Goal: Manage account settings

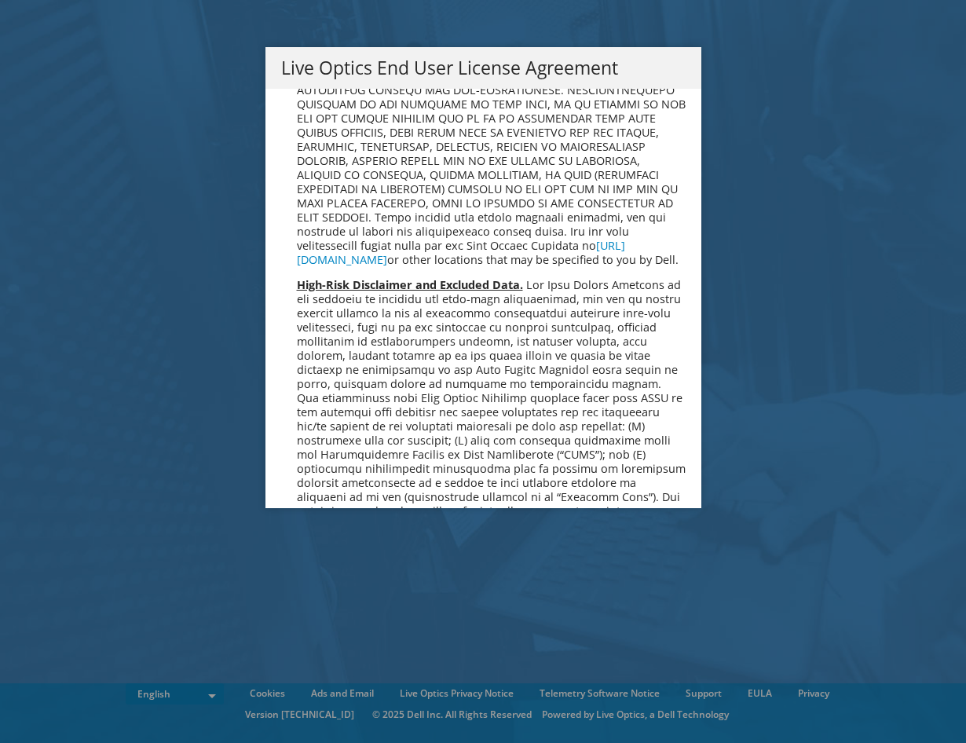
scroll to position [5938, 0]
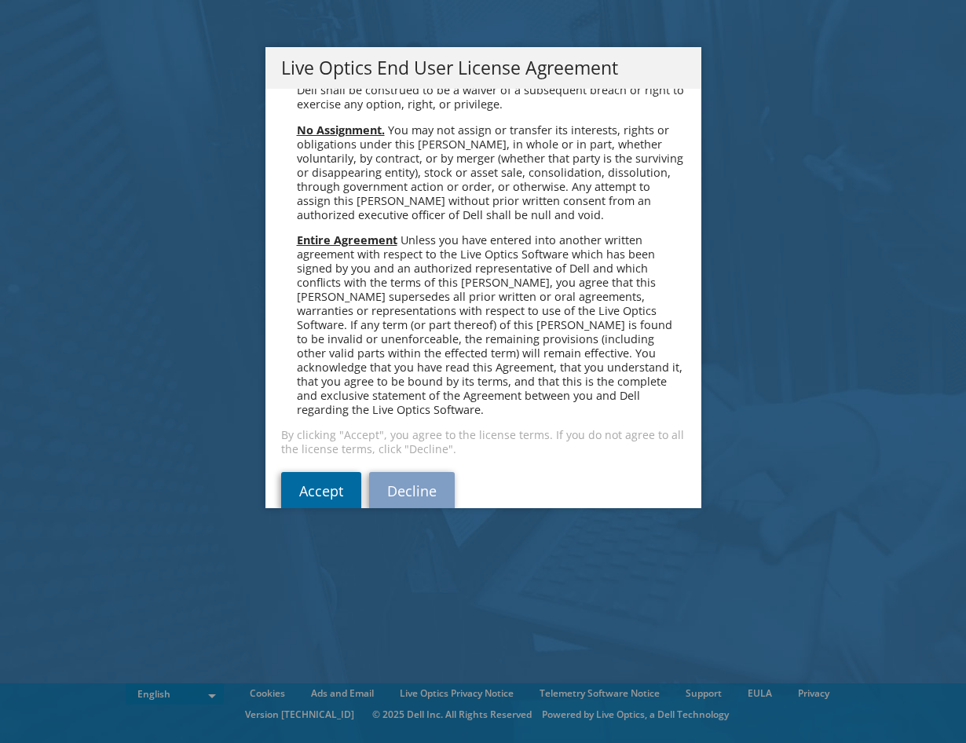
click at [318, 472] on link "Accept" at bounding box center [321, 491] width 80 height 38
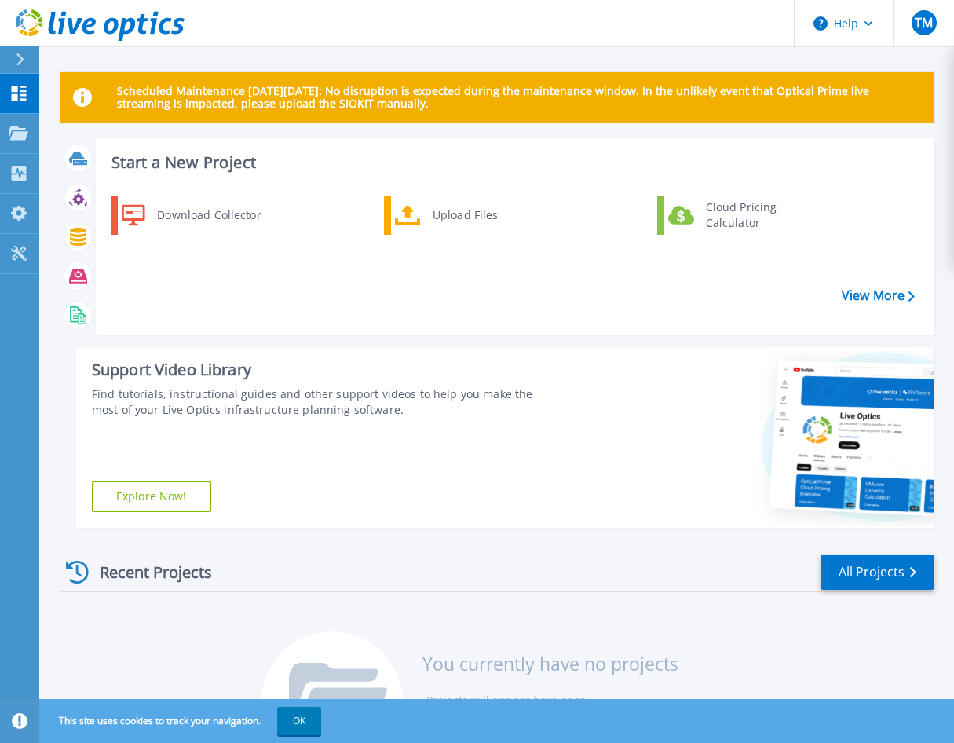
click at [391, 329] on div "Start a New Project Download Collector Upload Files Cloud Pricing Calculator Vi…" at bounding box center [515, 236] width 839 height 196
click at [20, 239] on link "Tools Tools" at bounding box center [19, 254] width 39 height 40
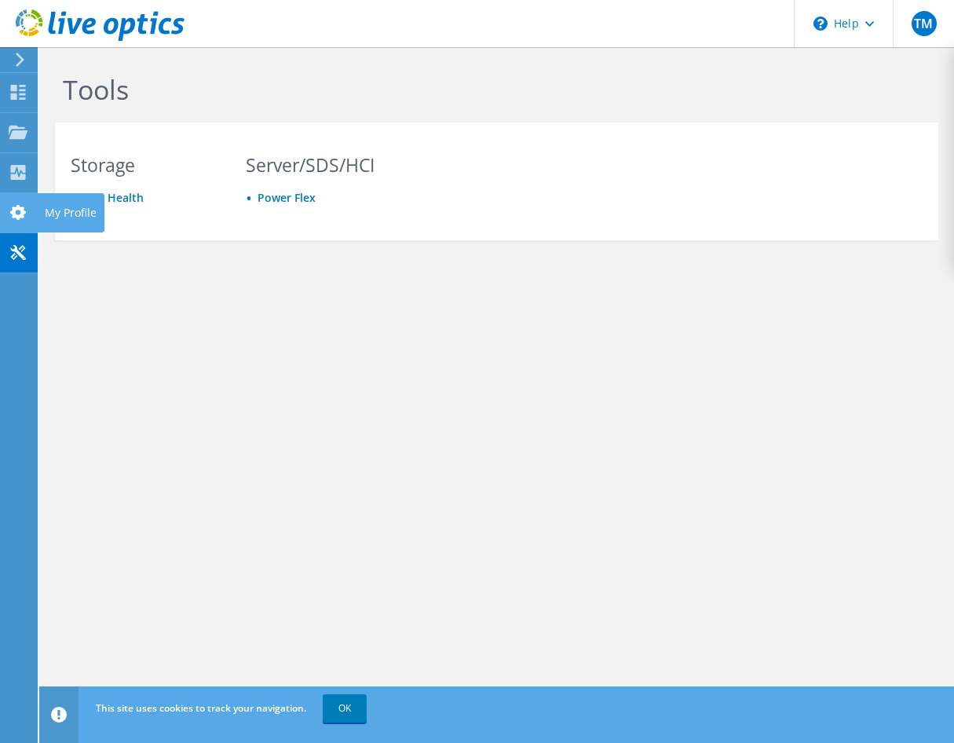
click at [21, 209] on use at bounding box center [18, 212] width 16 height 15
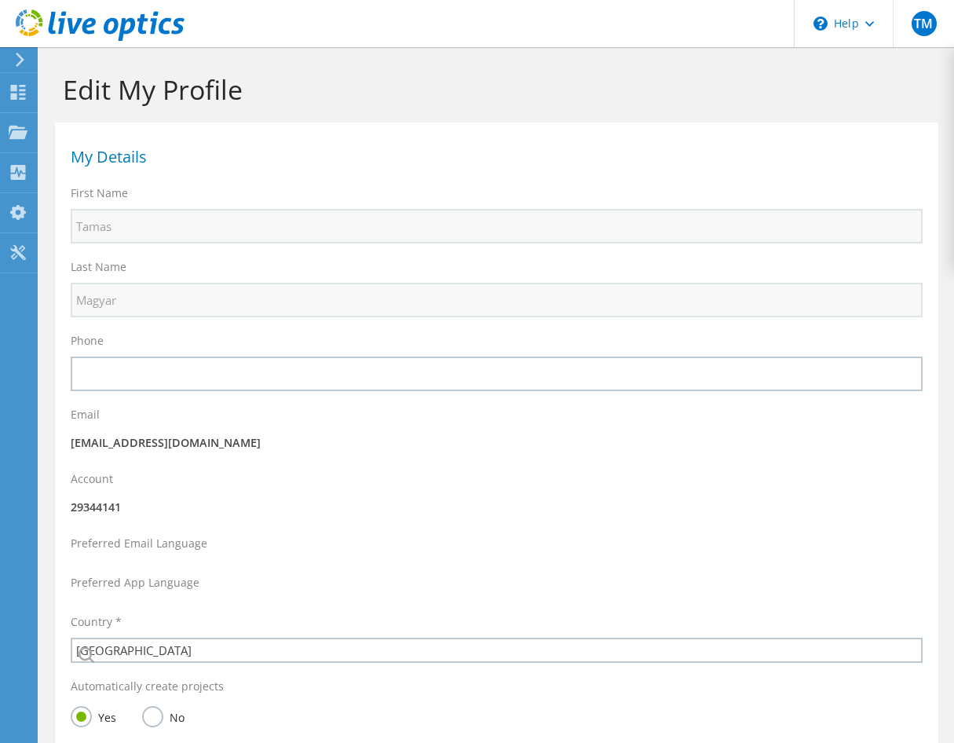
select select "96"
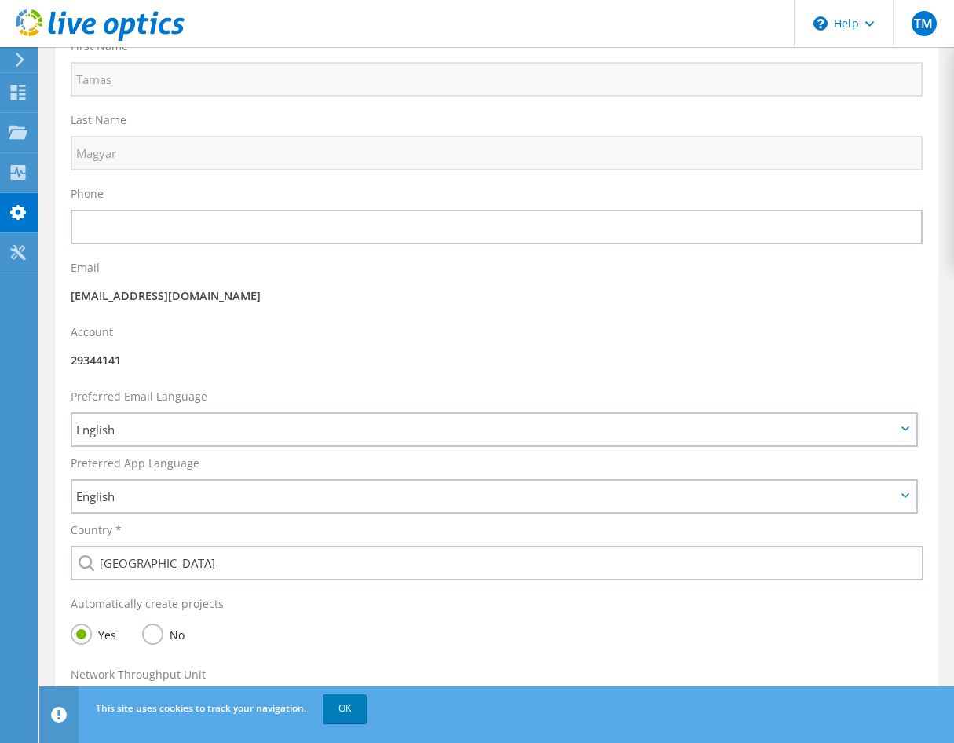
scroll to position [210, 0]
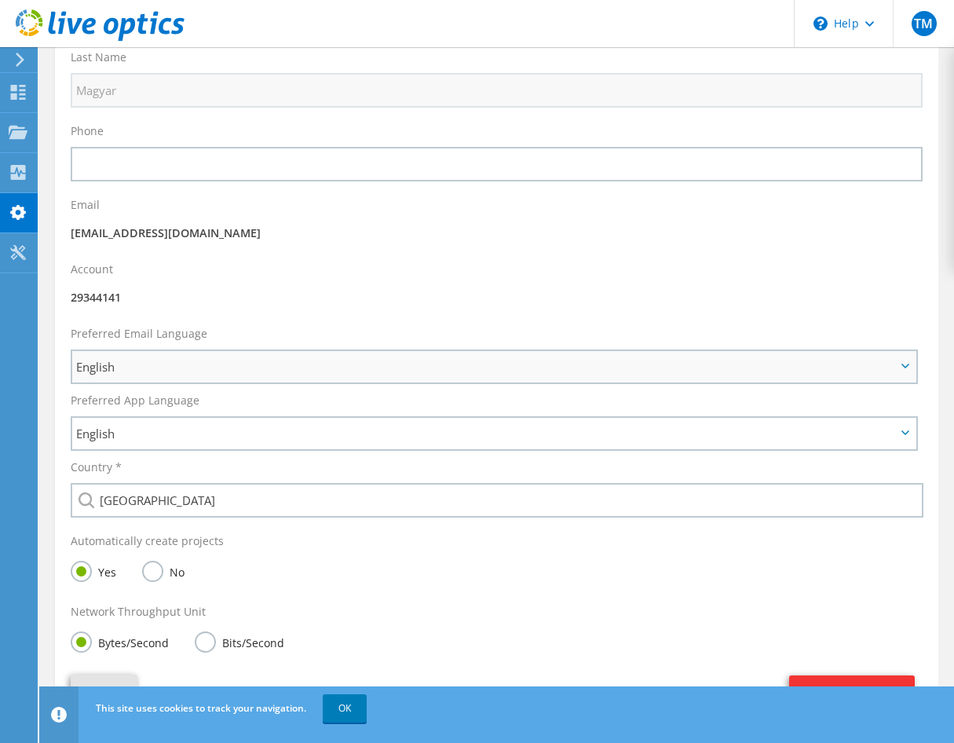
click at [207, 368] on span "English" at bounding box center [486, 366] width 820 height 19
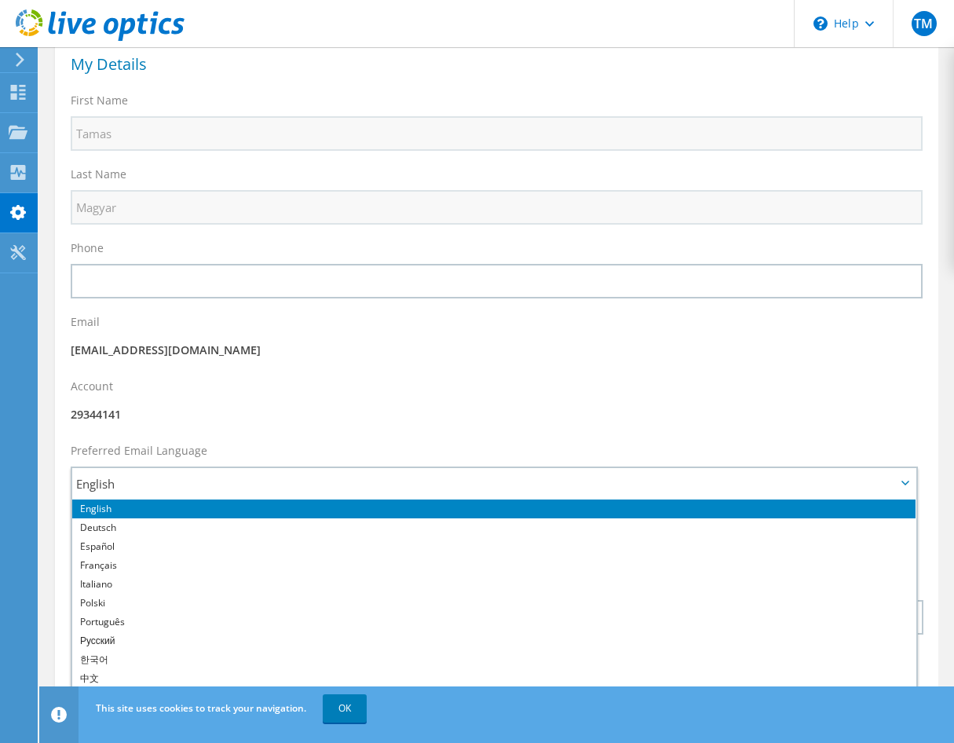
scroll to position [92, 0]
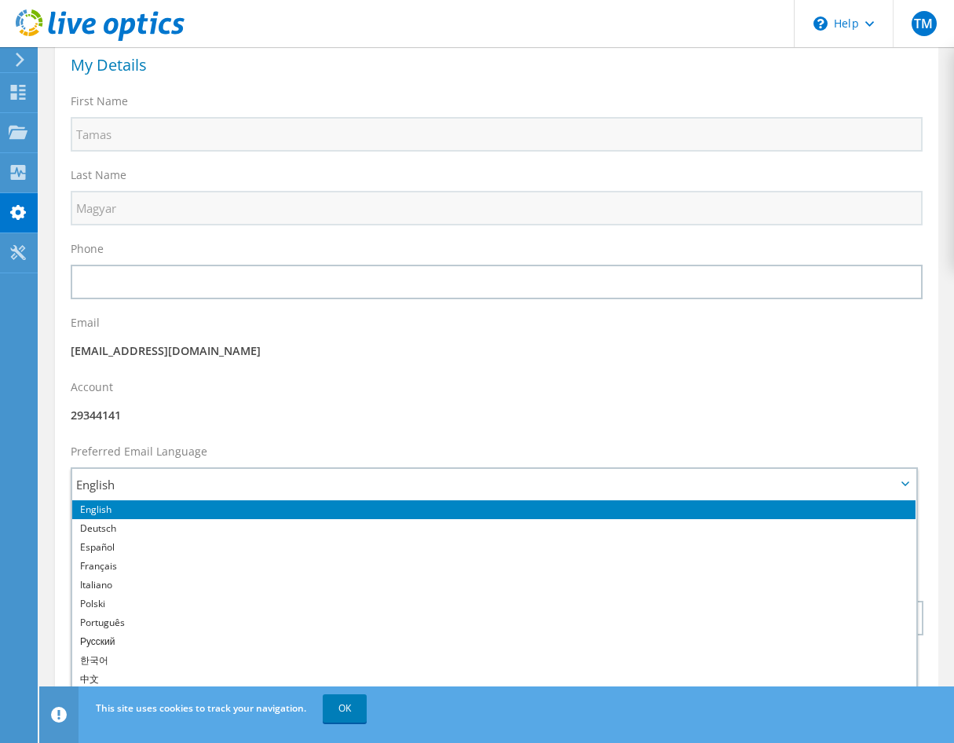
click at [219, 417] on p "29344141" at bounding box center [497, 415] width 852 height 17
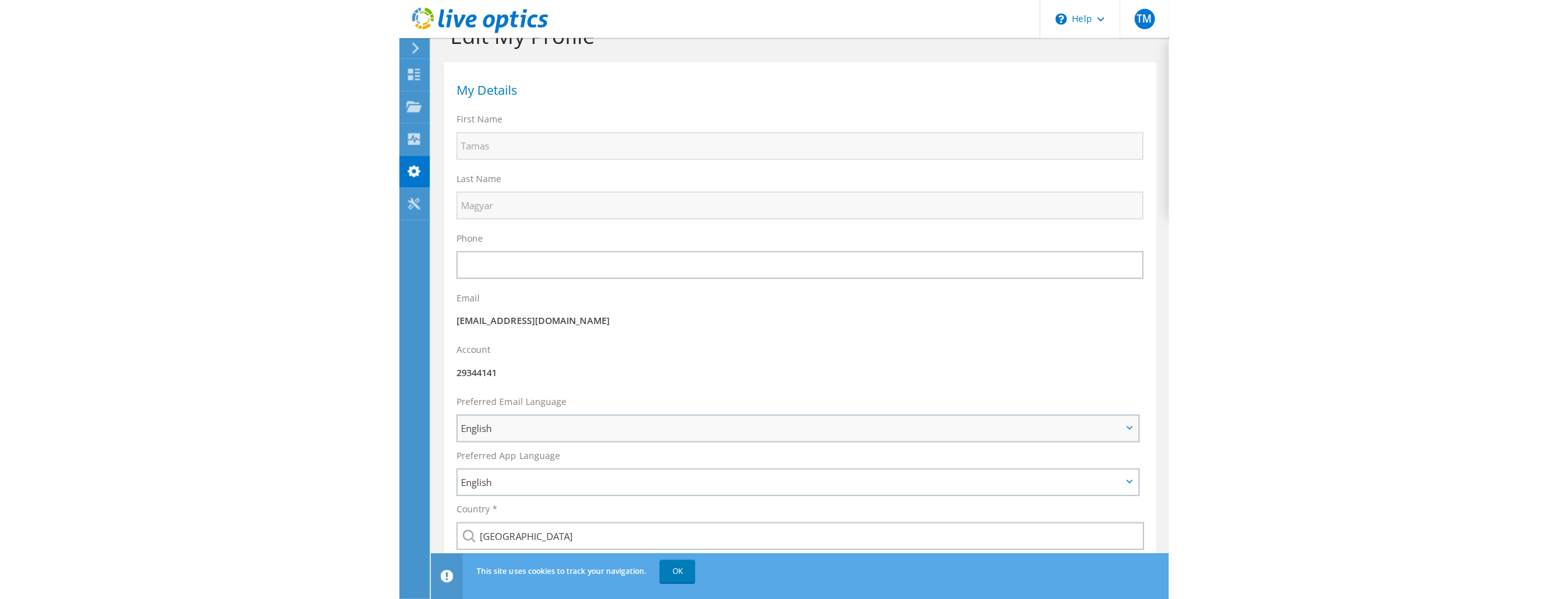
scroll to position [0, 0]
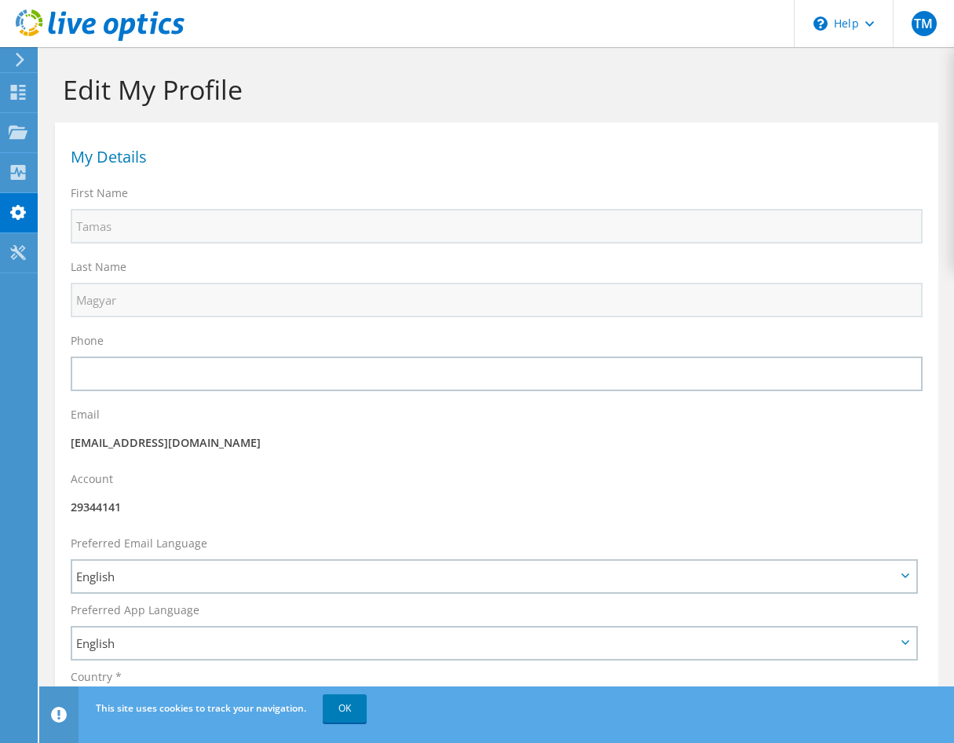
click at [13, 64] on div at bounding box center [17, 60] width 17 height 14
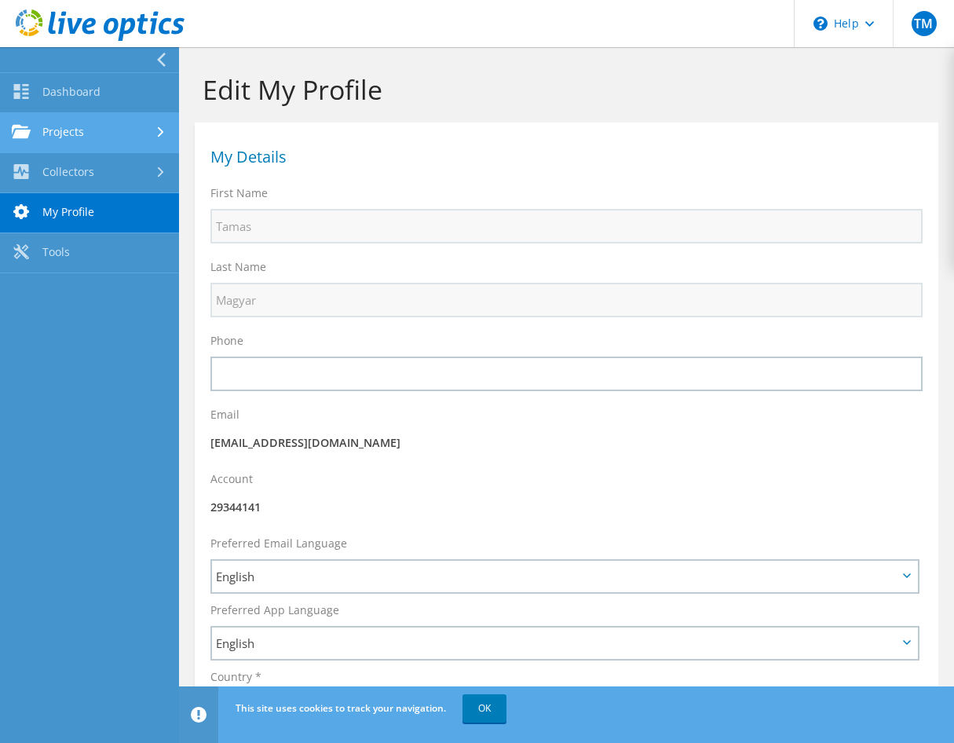
click at [114, 130] on link "Projects" at bounding box center [89, 133] width 179 height 40
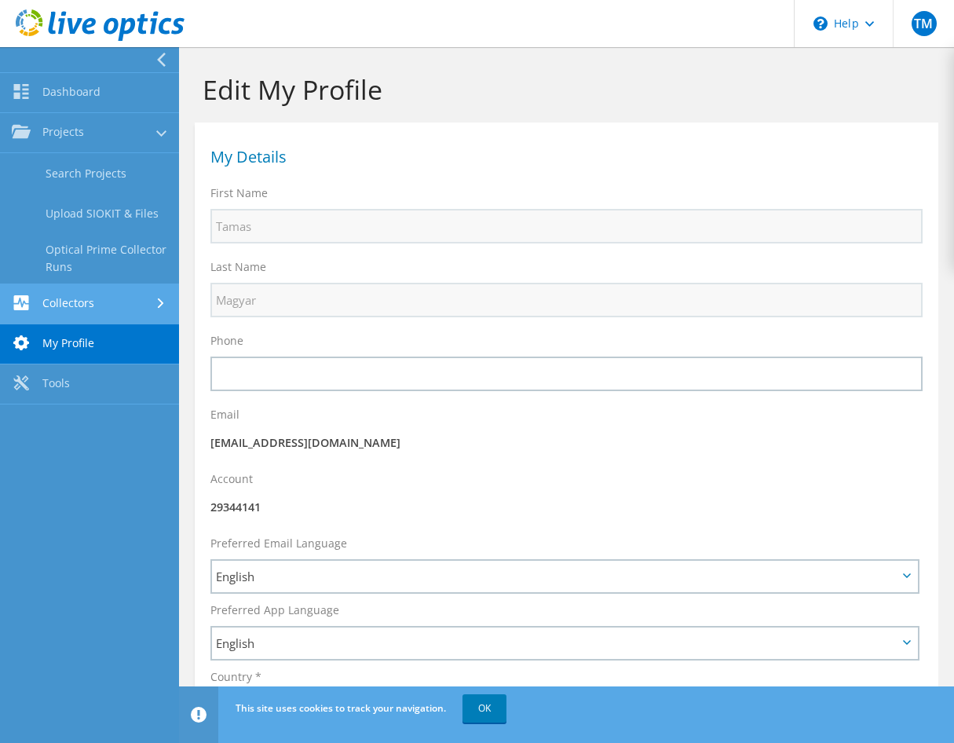
click at [137, 297] on link "Collectors" at bounding box center [89, 304] width 179 height 40
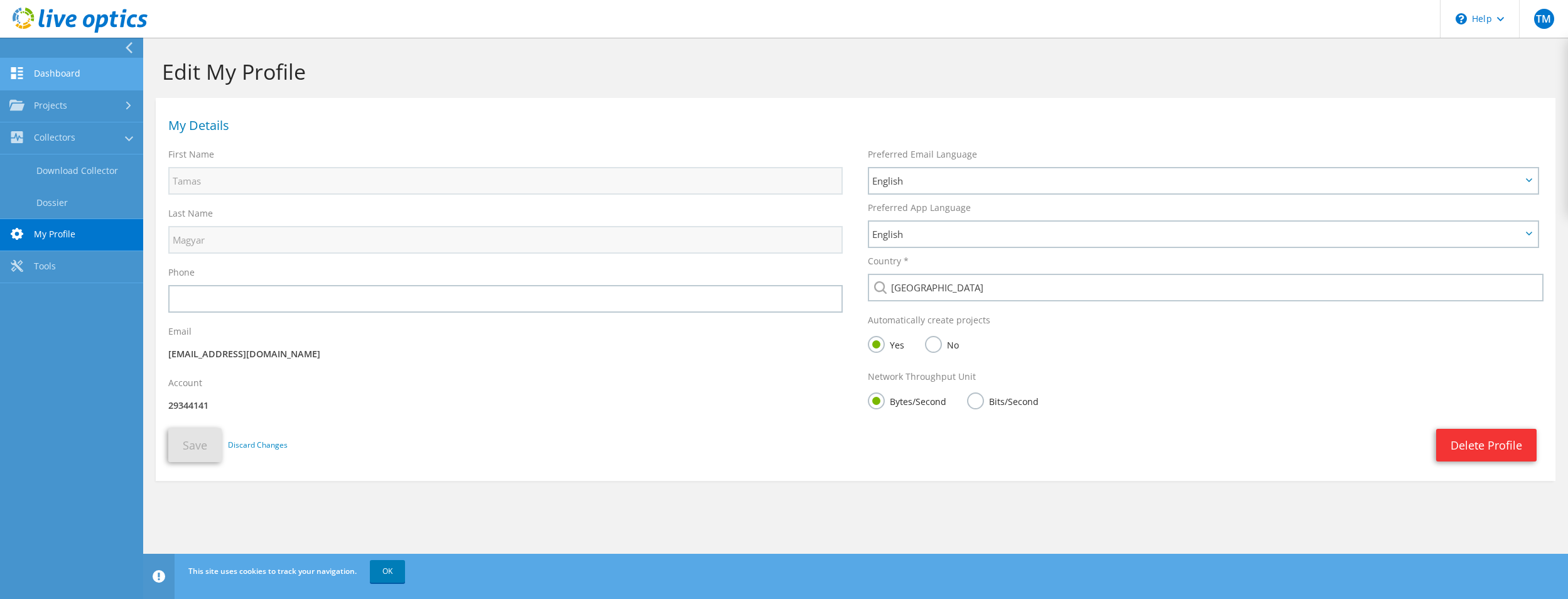
click at [48, 66] on link "Dashboard" at bounding box center [71, 74] width 143 height 32
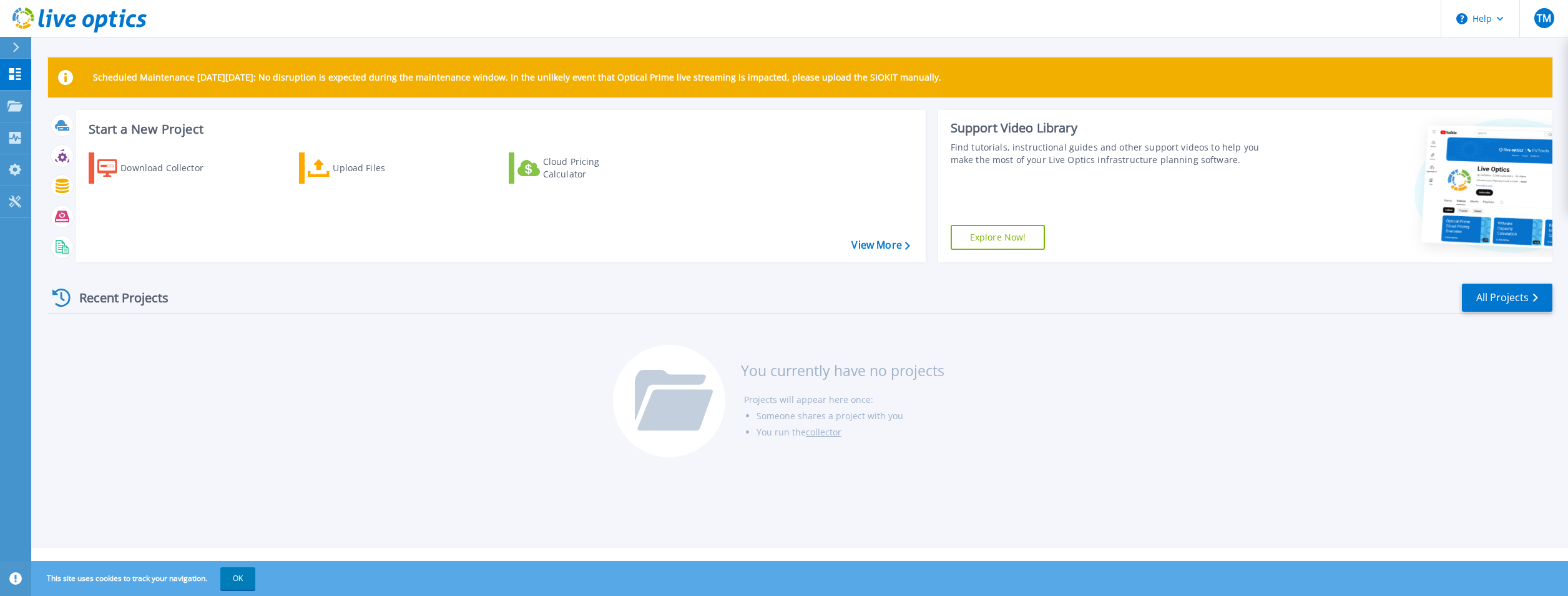
drag, startPoint x: 118, startPoint y: 74, endPoint x: 1437, endPoint y: 99, distance: 1319.2
click at [1437, 99] on div "Scheduled Maintenance [DATE][DATE]: No disruption is expected during the mainte…" at bounding box center [800, 263] width 1504 height 412
drag, startPoint x: 1437, startPoint y: 99, endPoint x: 1183, endPoint y: 187, distance: 268.8
click at [1419, 136] on icon at bounding box center [1481, 186] width 144 height 141
click at [1016, 248] on link "Explore Now!" at bounding box center [998, 237] width 95 height 25
